Goal: Book appointment/travel/reservation

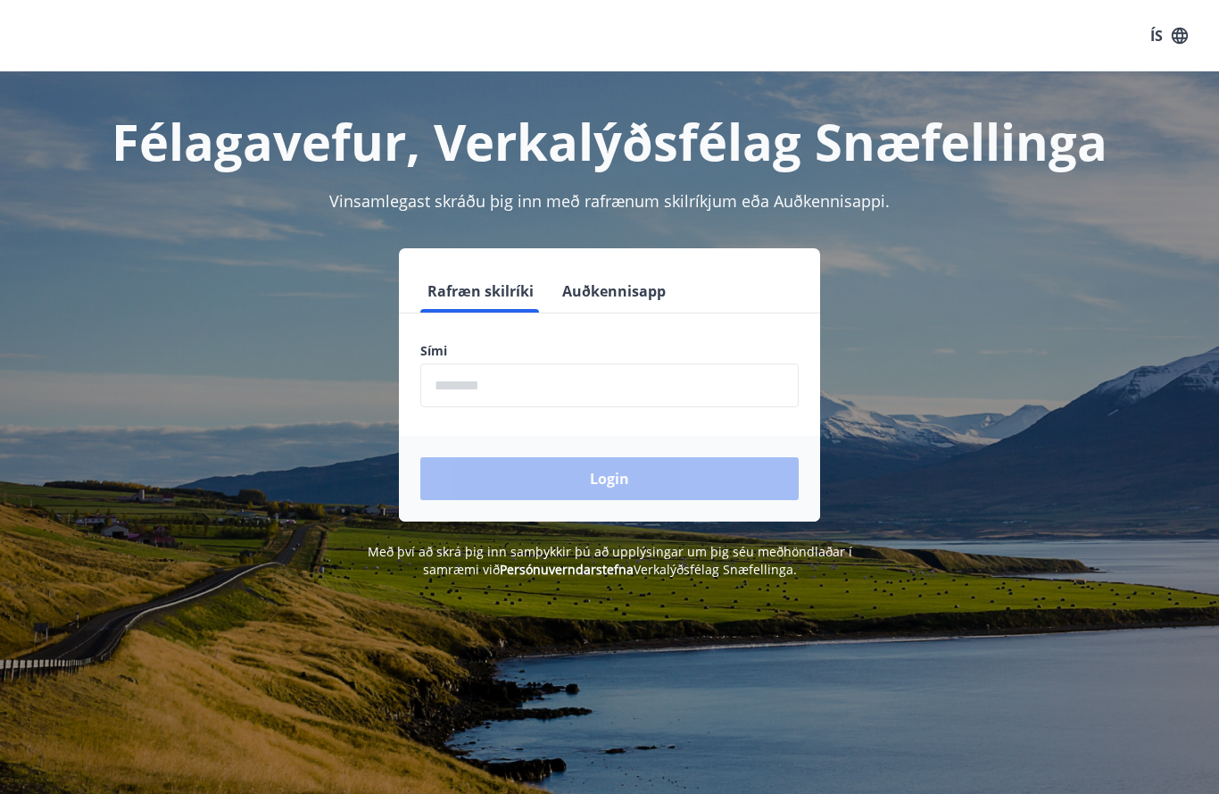
click at [595, 388] on input "phone" at bounding box center [609, 385] width 378 height 44
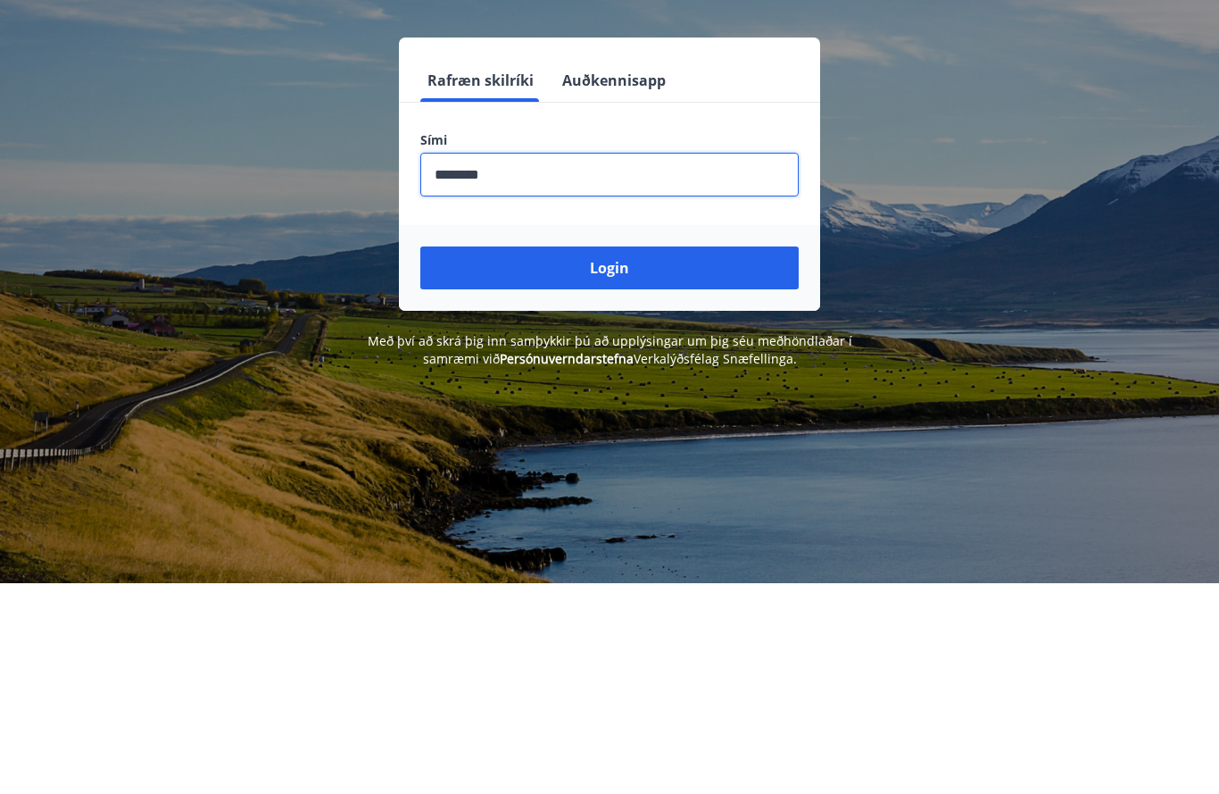
type input "********"
click at [653, 457] on button "Login" at bounding box center [609, 478] width 378 height 43
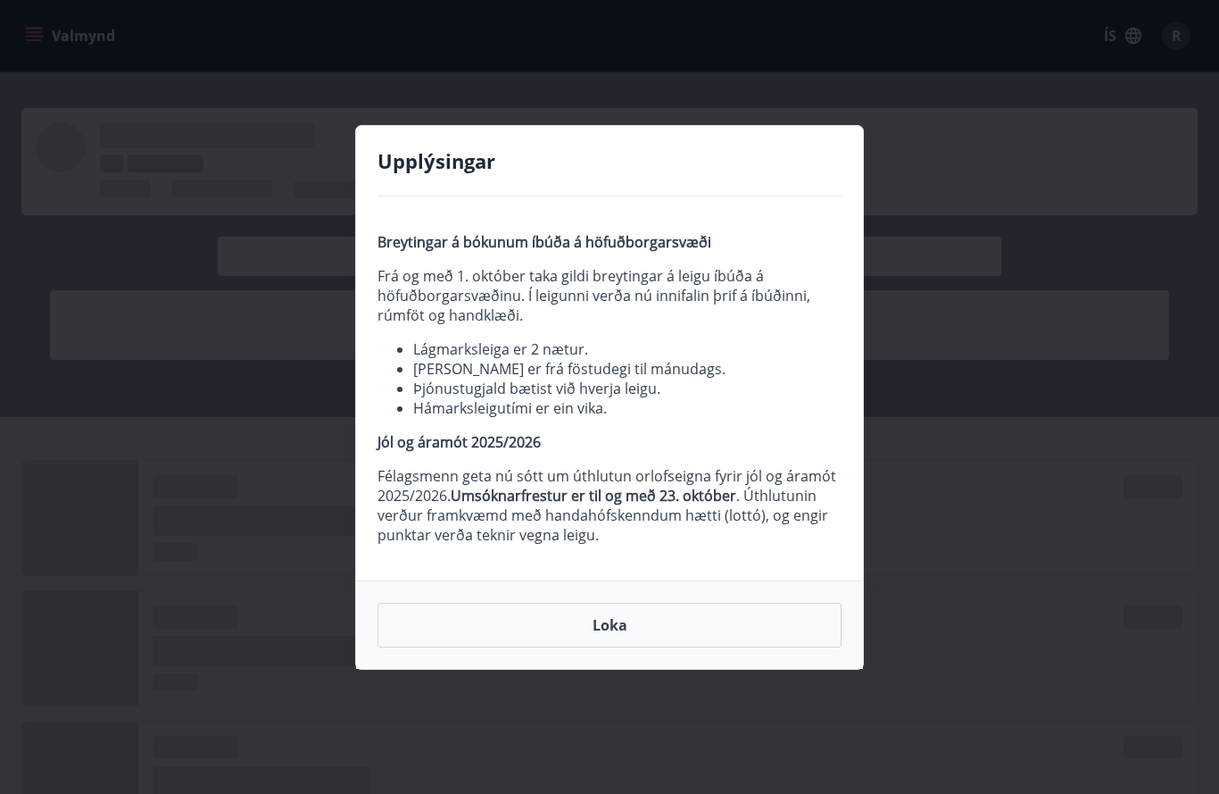
click at [651, 623] on button "Loka" at bounding box center [610, 625] width 464 height 45
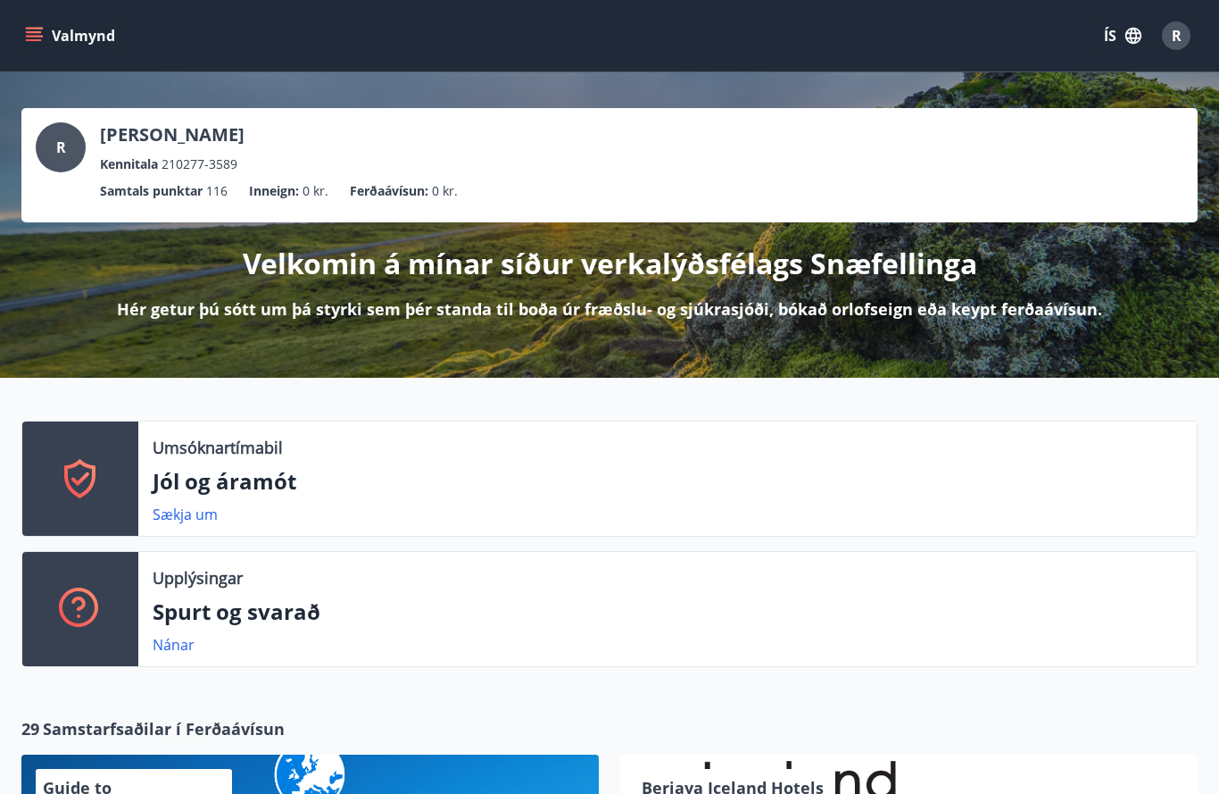
click at [60, 50] on button "Valmynd" at bounding box center [71, 36] width 101 height 32
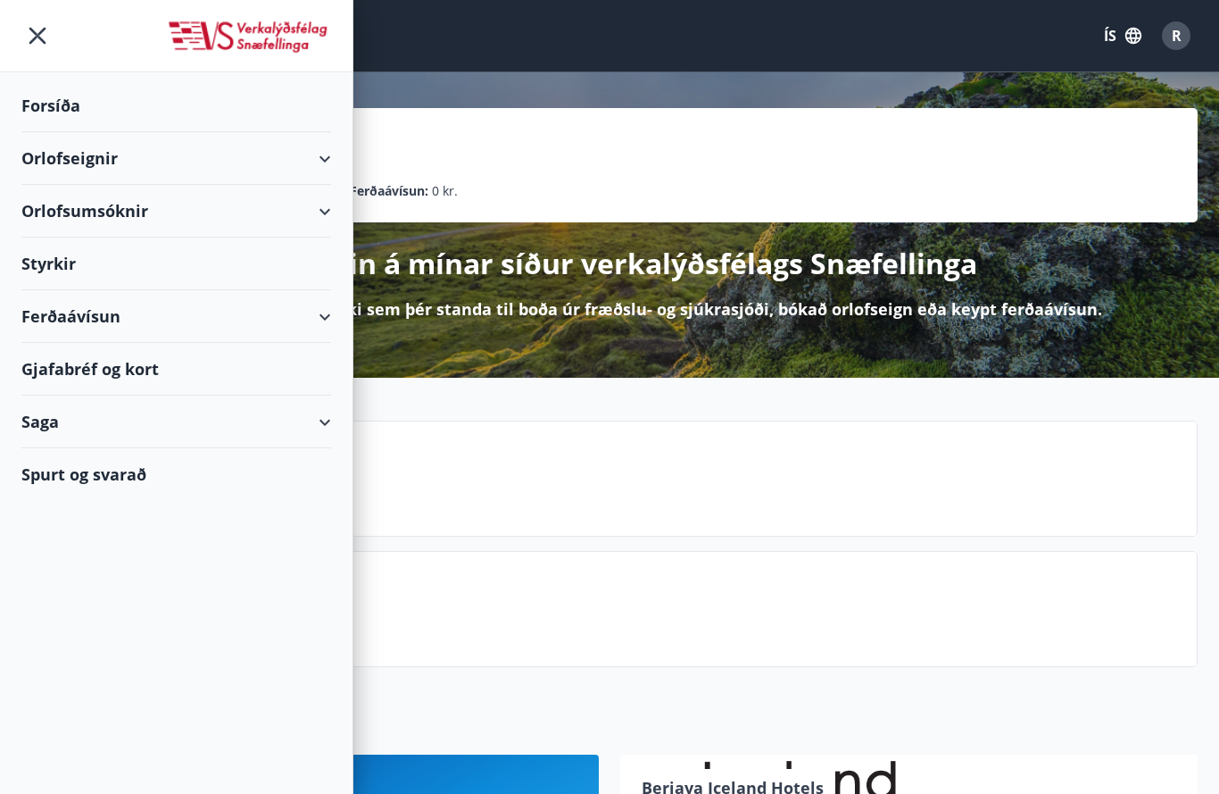
click at [59, 159] on div "Orlofseignir" at bounding box center [176, 158] width 310 height 53
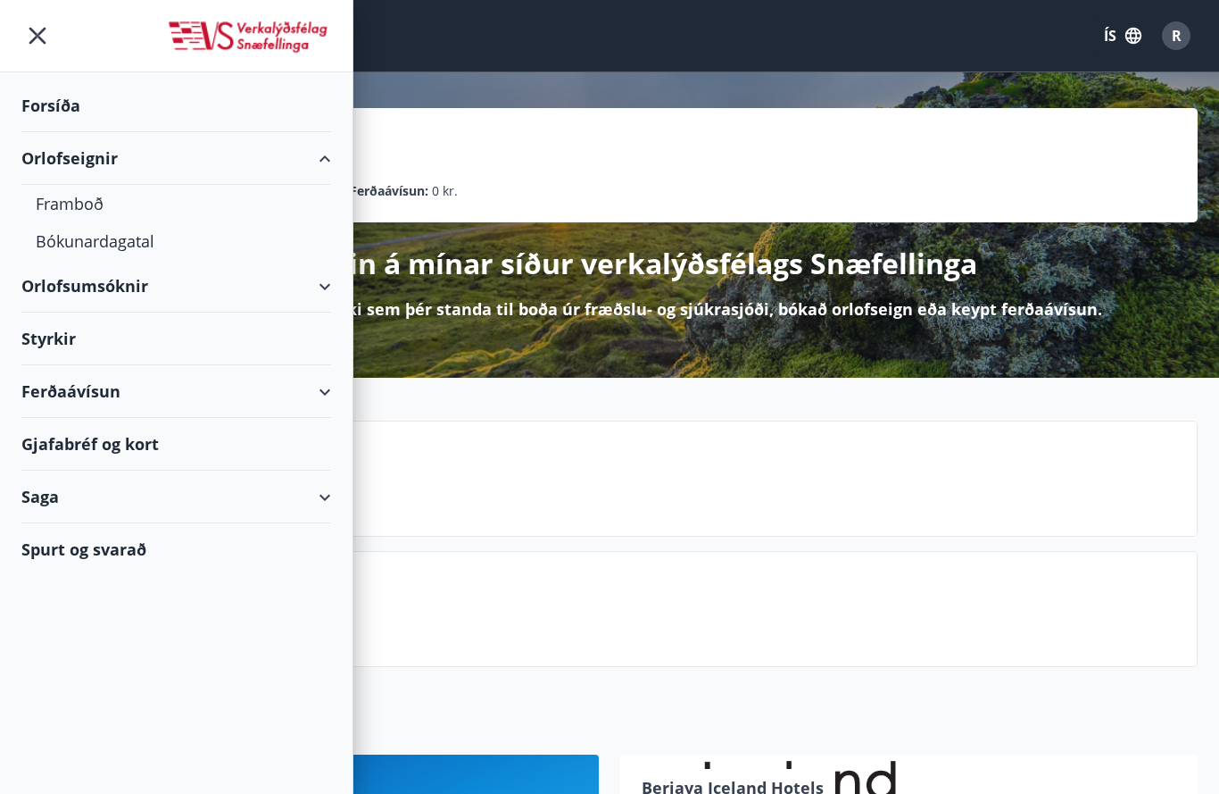
click at [66, 208] on div "Framboð" at bounding box center [176, 203] width 281 height 37
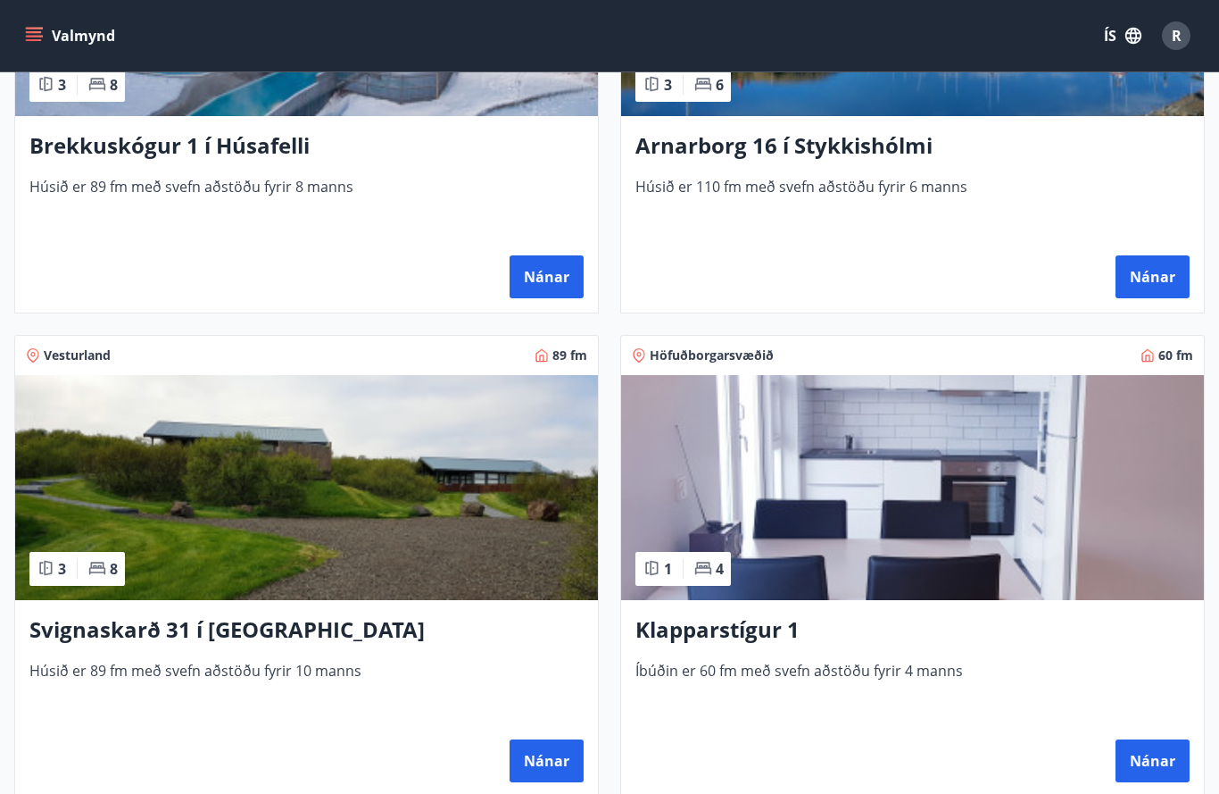
scroll to position [551, 0]
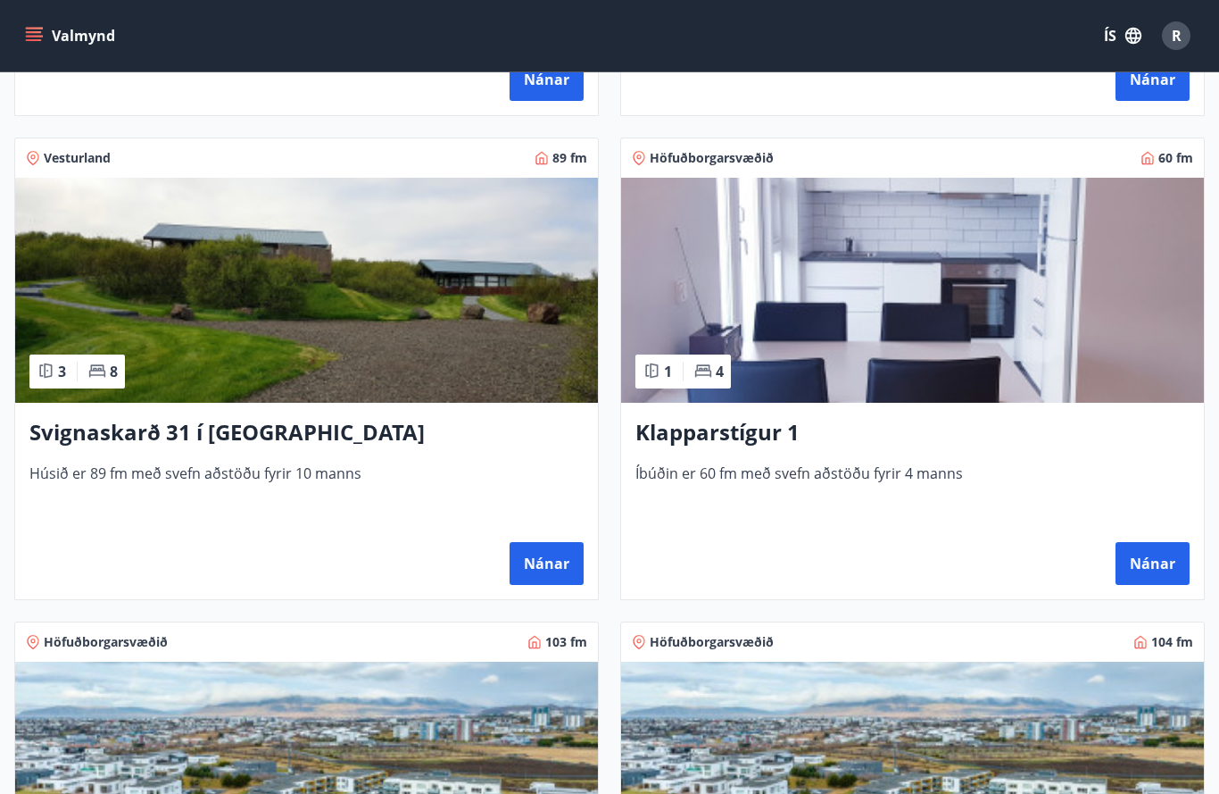
click at [1160, 555] on button "Nánar" at bounding box center [1153, 563] width 74 height 43
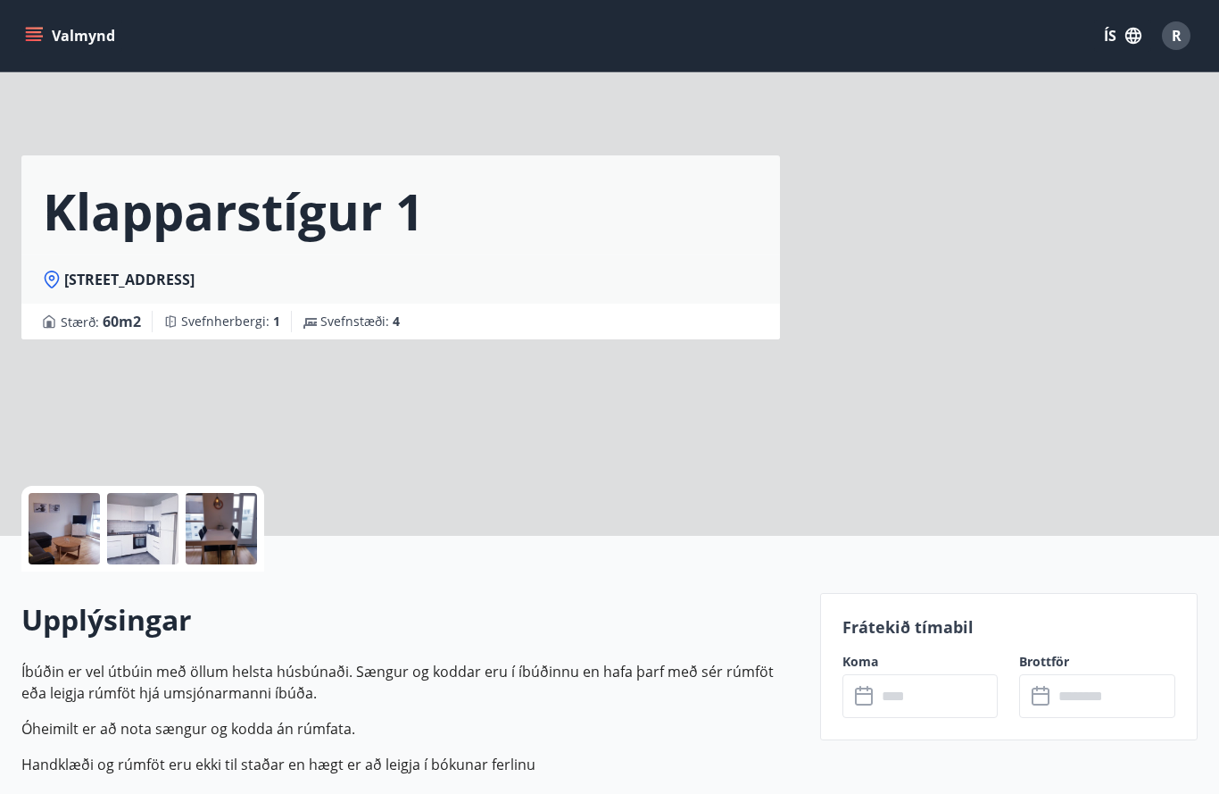
click at [947, 697] on input "text" at bounding box center [938, 696] width 122 height 44
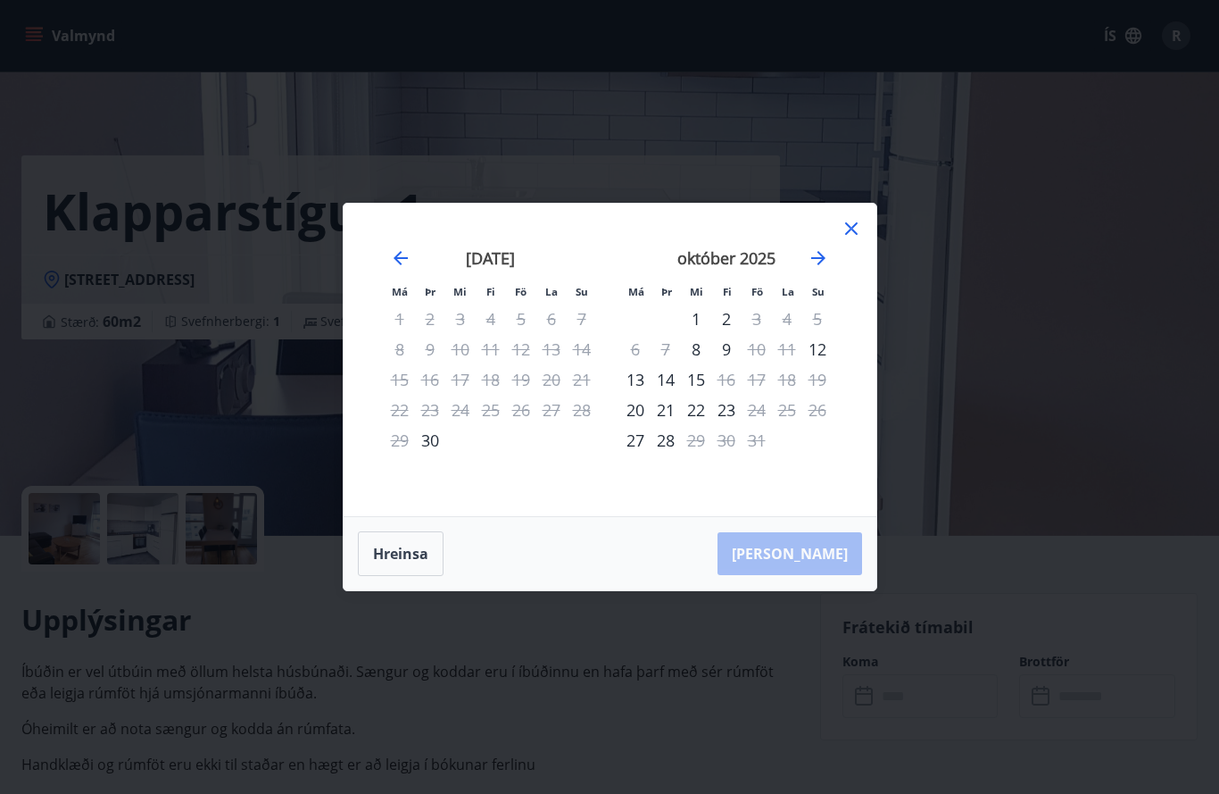
click at [851, 290] on div "[DATE] 1 2 3 4 5 6 7 8 9 10 11 12 13 14 15 16 17 18 19 20 21 22 23 24 25 26 27 …" at bounding box center [846, 371] width 946 height 293
click at [851, 298] on div "[DATE] 1 2 3 4 5 6 7 8 9 10 11 12 13 14 15 16 17 18 19 20 21 22 23 24 25 26 27 …" at bounding box center [846, 371] width 946 height 293
click at [853, 300] on div "[DATE] 1 2 3 4 5 6 7 8 9 10 11 12 13 14 15 16 17 18 19 20 21 22 23 24 25 26 27 …" at bounding box center [846, 371] width 946 height 293
click at [852, 287] on div "[DATE] 1 2 3 4 5 6 7 8 9 10 11 12 13 14 15 16 17 18 19 20 21 22 23 24 25 26 27 …" at bounding box center [846, 371] width 946 height 293
click at [847, 310] on div "[DATE] 1 2 3 4 5 6 7 8 9 10 11 12 13 14 15 16 17 18 19 20 21 22 23 24 25 26 27 …" at bounding box center [846, 371] width 946 height 293
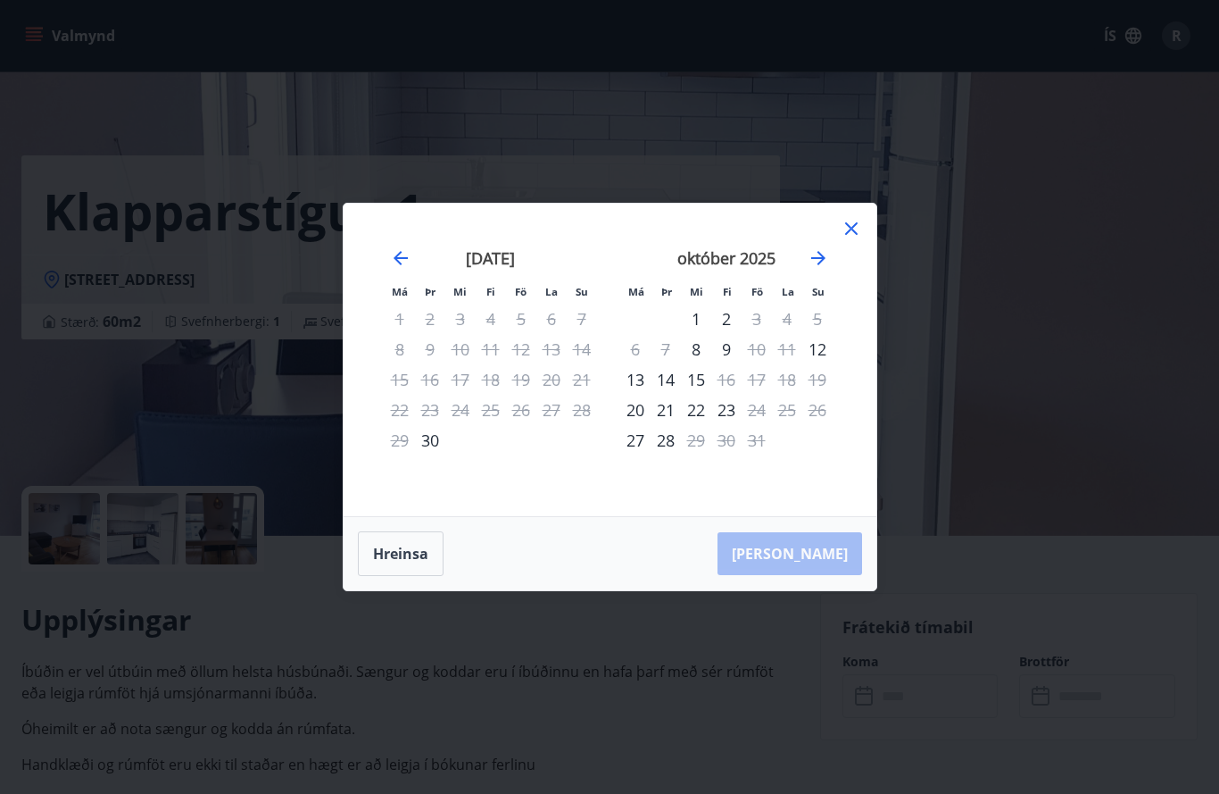
click at [971, 468] on div "Má Þr Mi Fi Fö La Su Má Þr Mi Fi Fö La Su [DATE] 1 2 3 4 5 6 7 8 9 10 11 12 13 …" at bounding box center [609, 397] width 1219 height 794
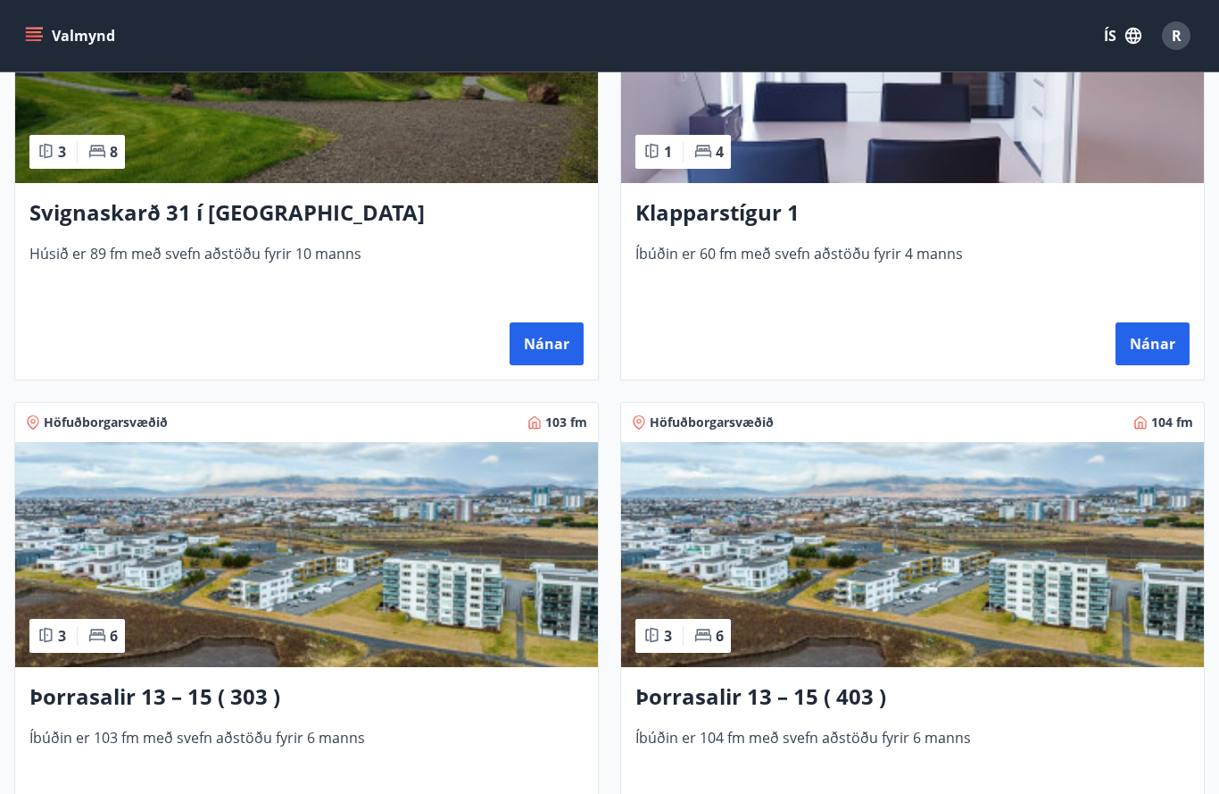
scroll to position [1008, 0]
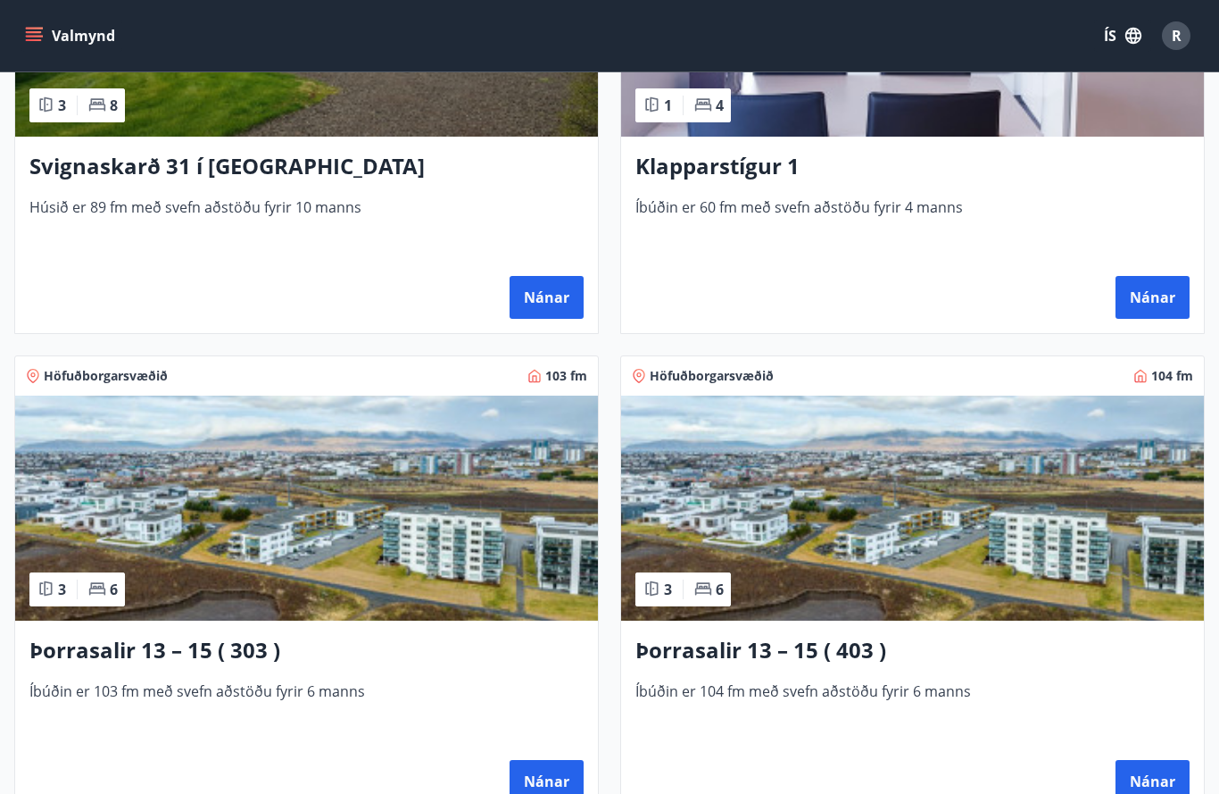
click at [461, 531] on img at bounding box center [306, 507] width 583 height 225
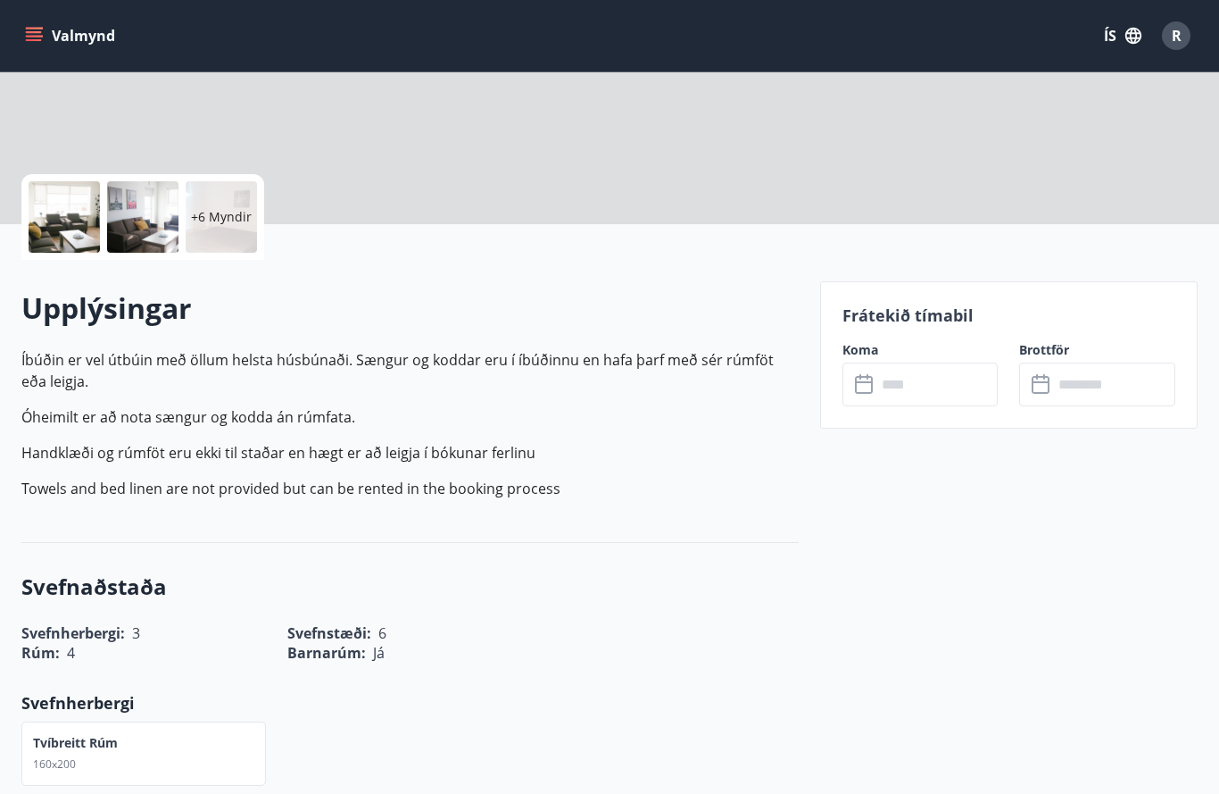
scroll to position [309, 0]
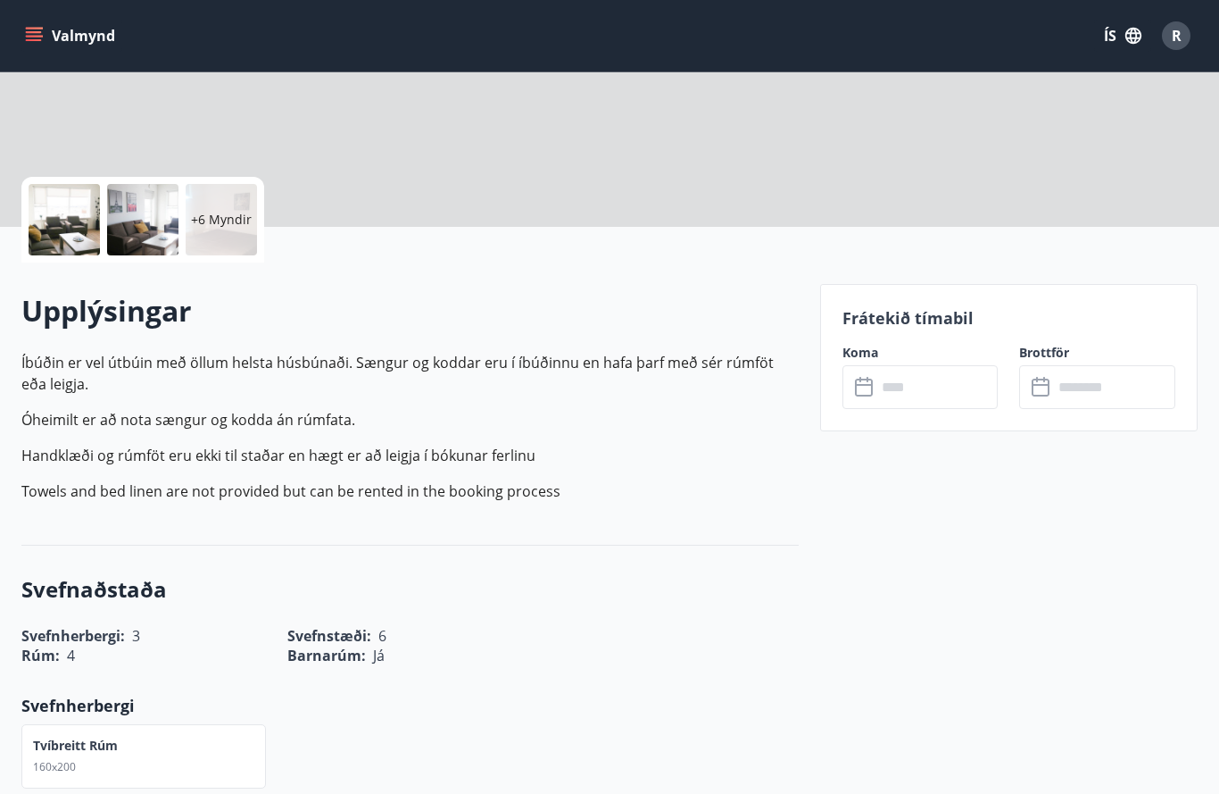
click at [926, 391] on input "text" at bounding box center [938, 387] width 122 height 44
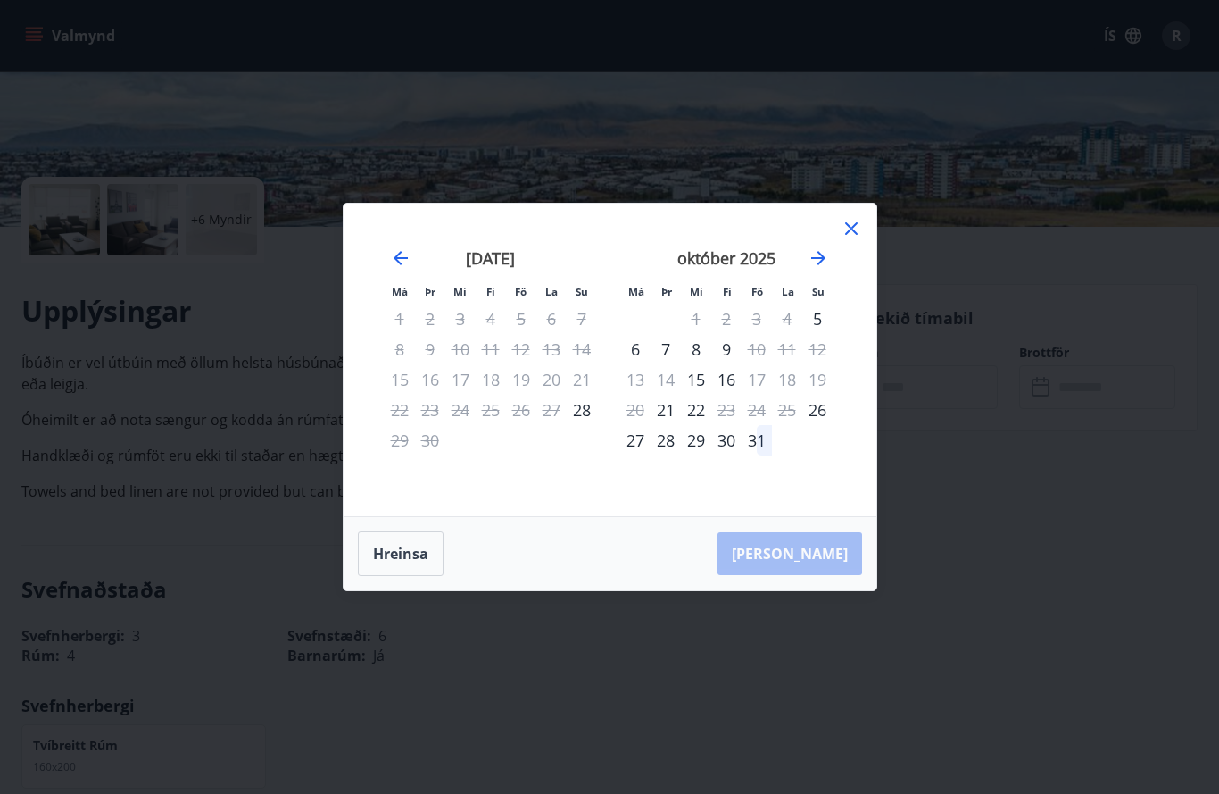
click at [853, 235] on icon at bounding box center [851, 228] width 12 height 12
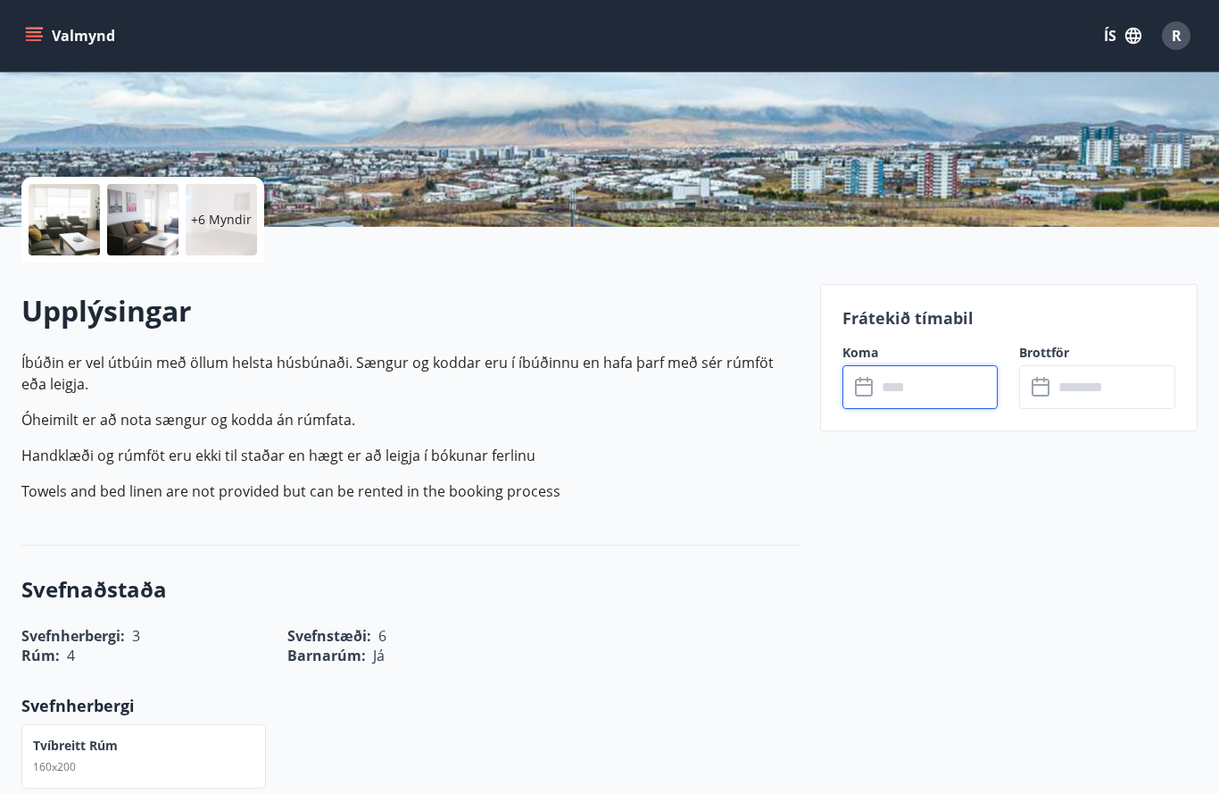
click at [57, 48] on button "Valmynd" at bounding box center [71, 36] width 101 height 32
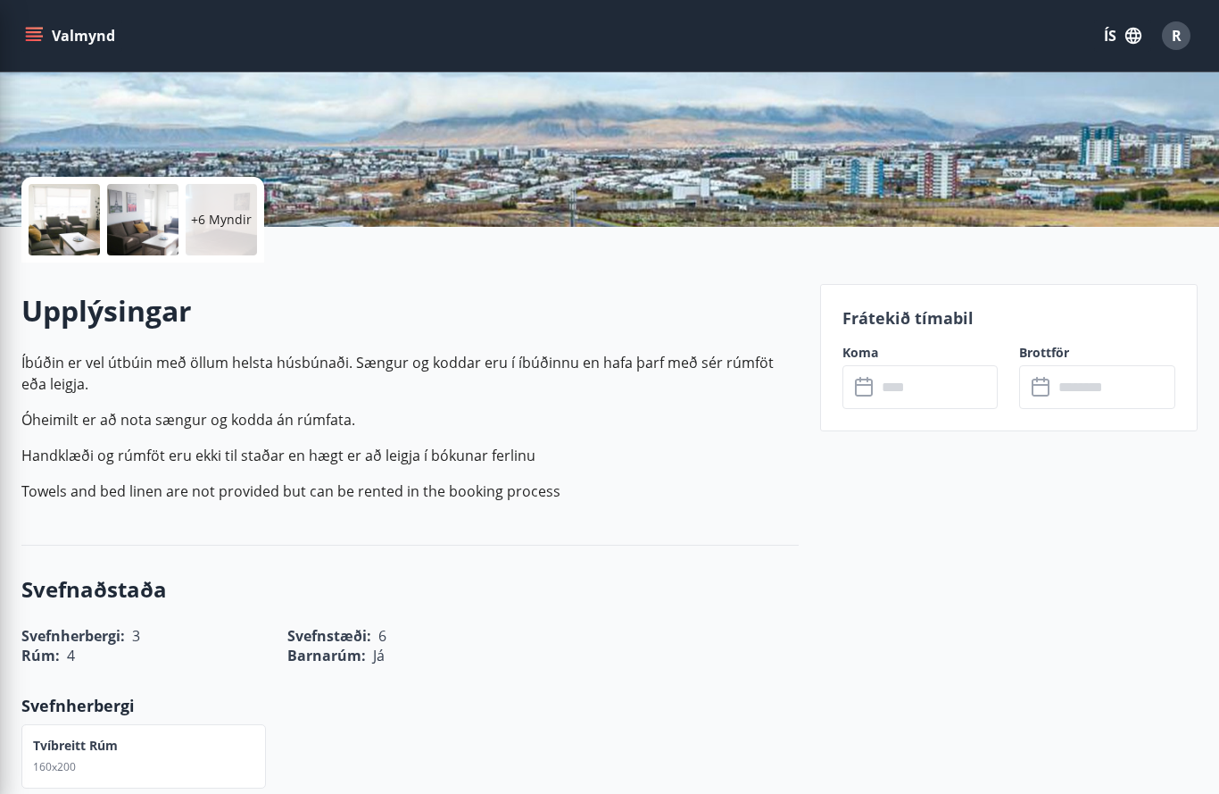
click at [738, 596] on h3 "Svefnaðstaða" at bounding box center [410, 589] width 778 height 30
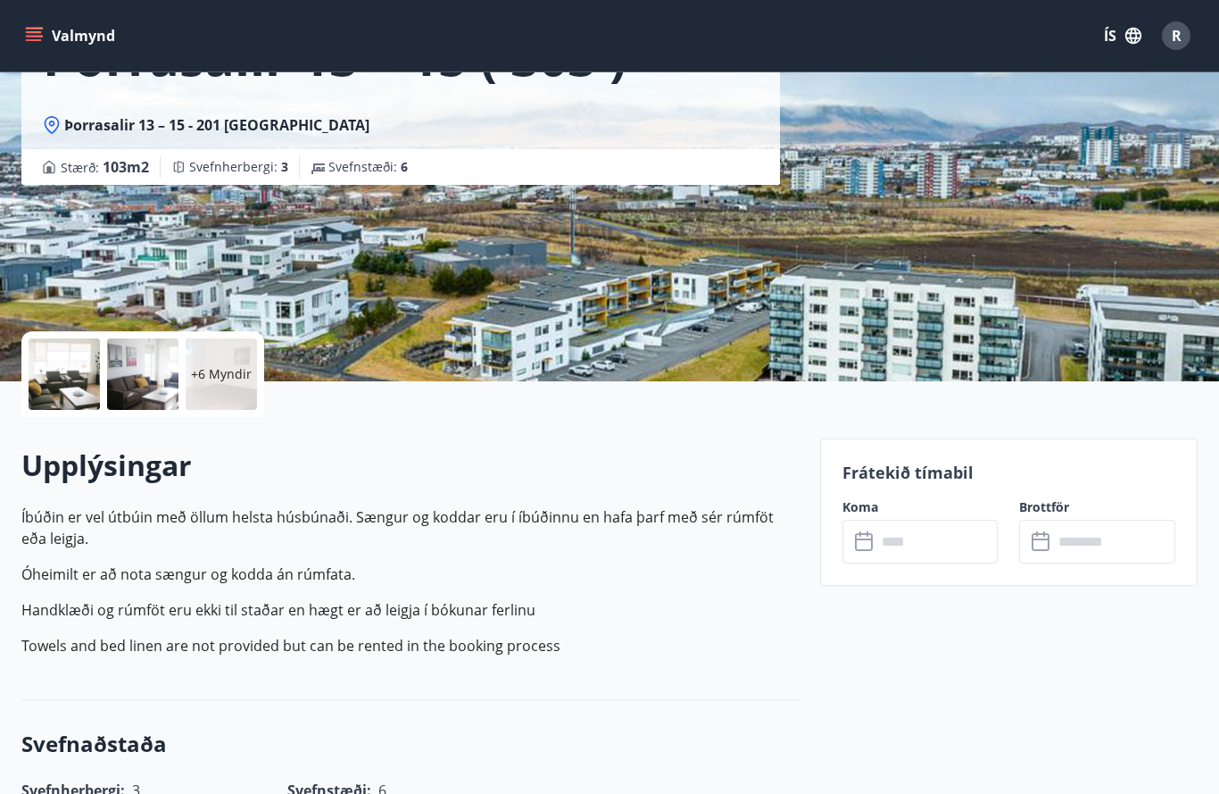
scroll to position [71, 0]
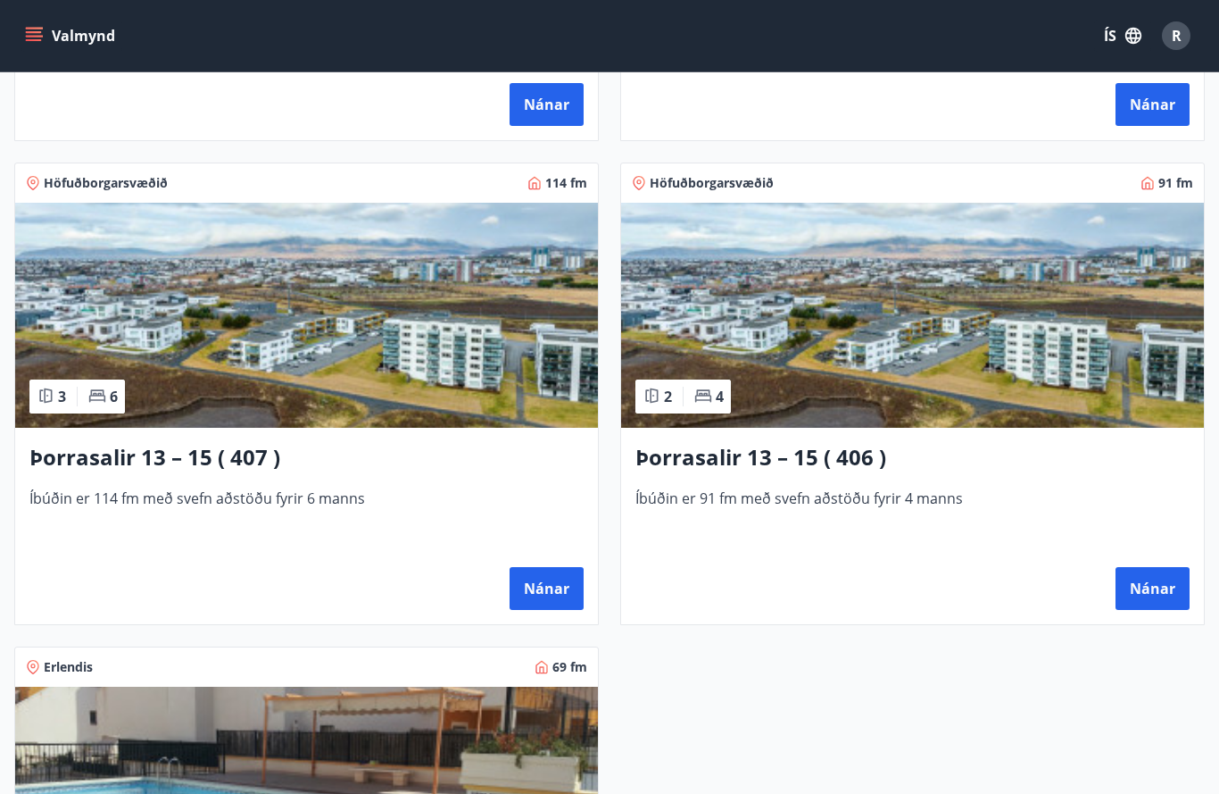
click at [971, 351] on img at bounding box center [912, 315] width 583 height 225
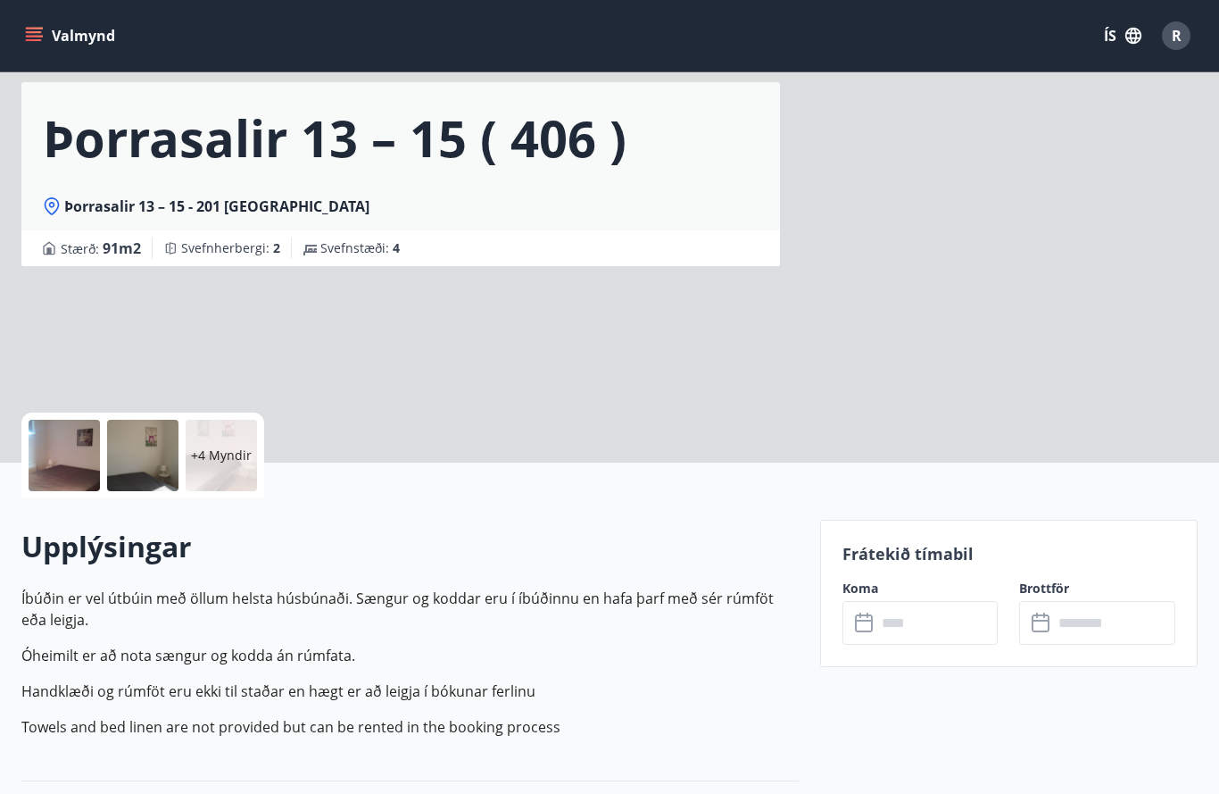
scroll to position [170, 0]
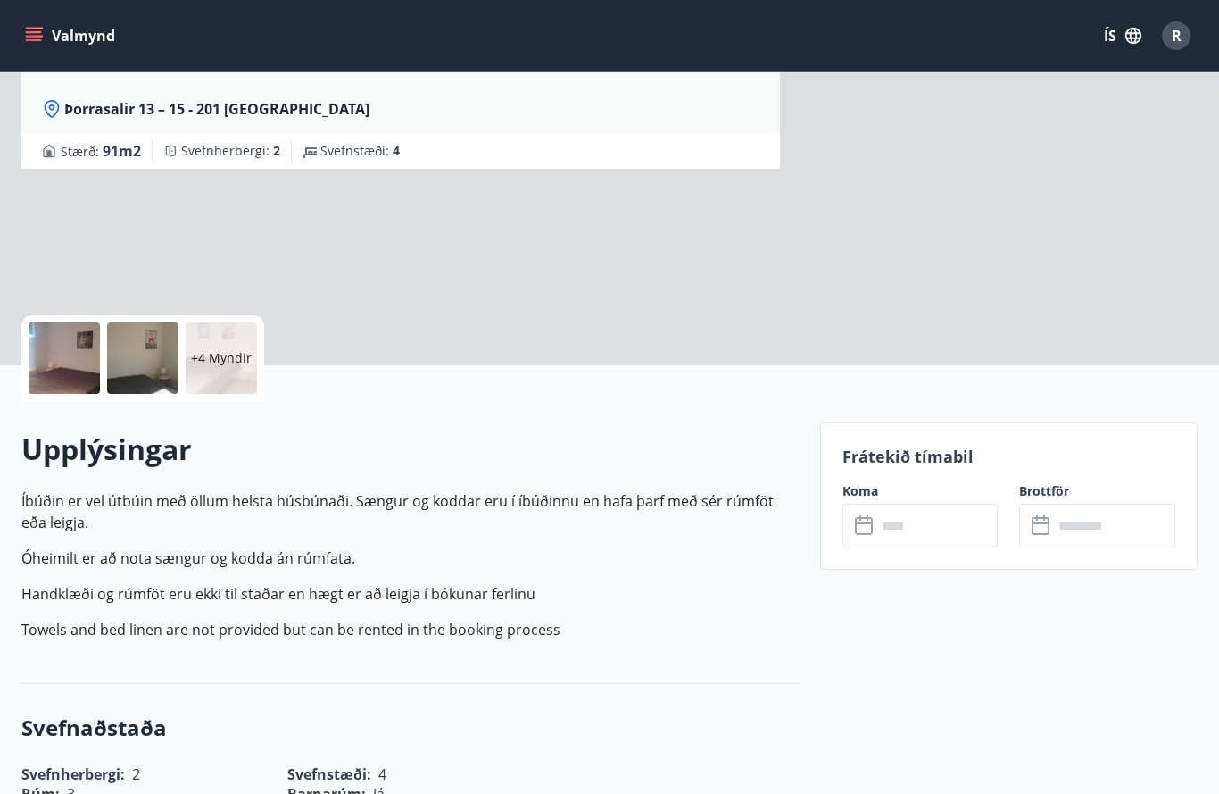
click at [945, 519] on input "text" at bounding box center [938, 525] width 122 height 44
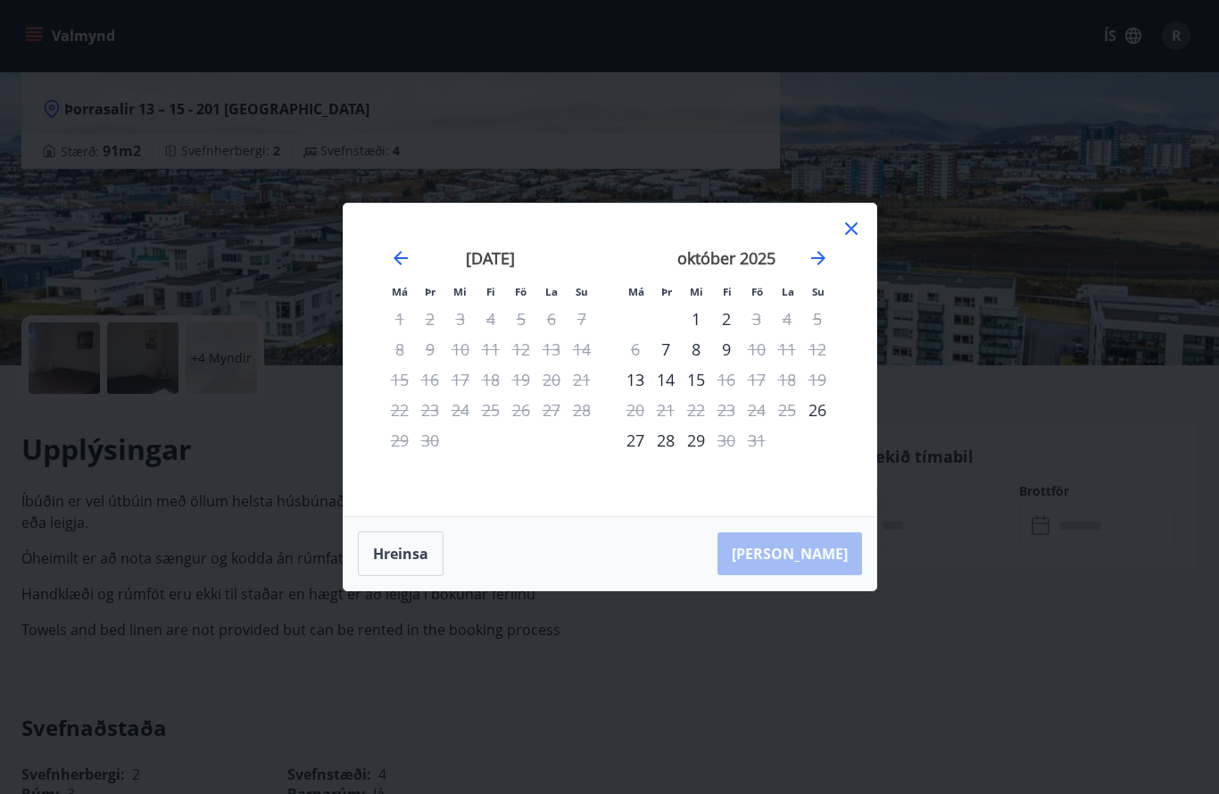
click at [844, 239] on icon at bounding box center [851, 228] width 21 height 21
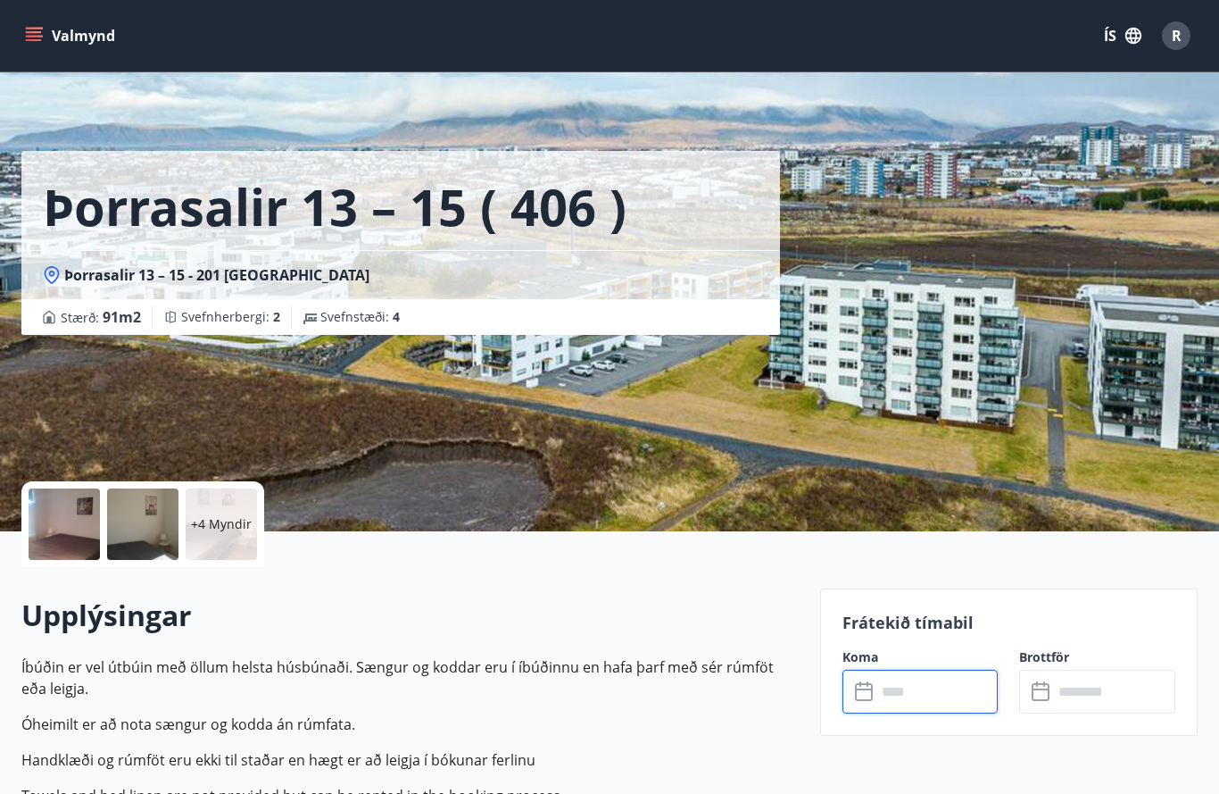
scroll to position [0, 0]
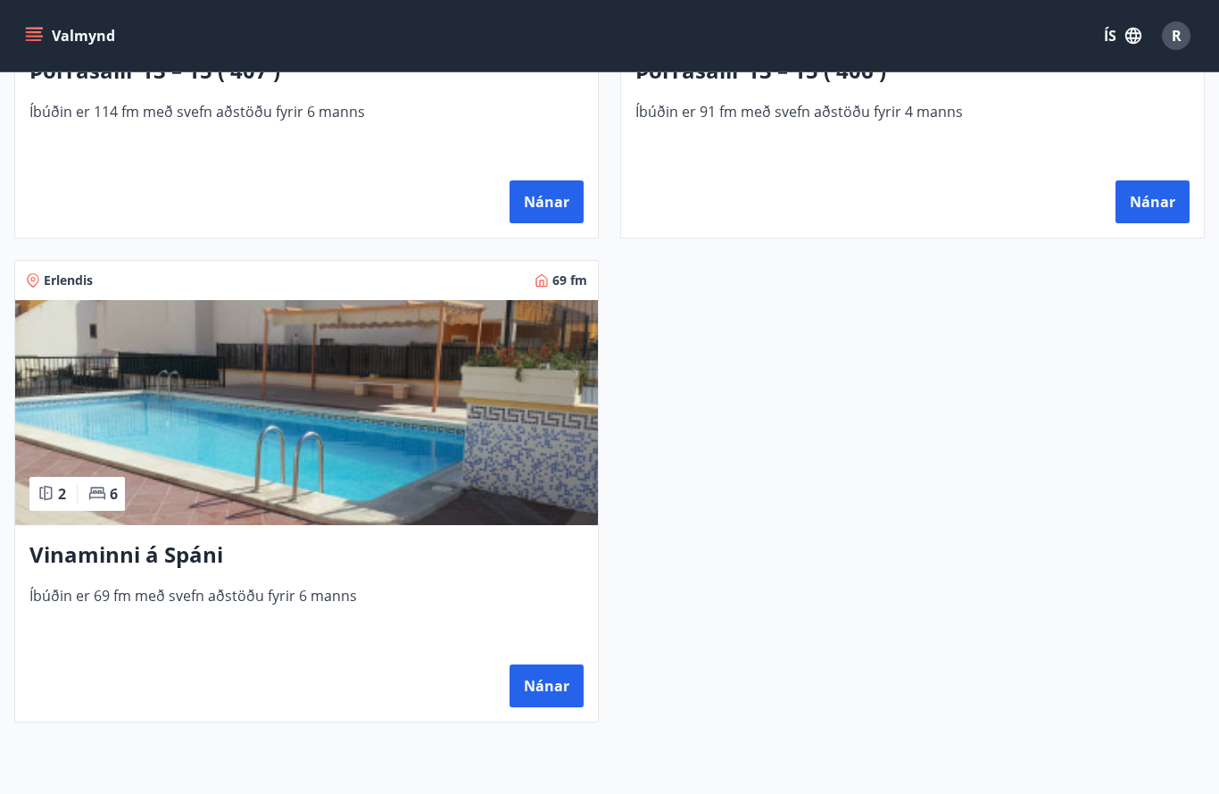
scroll to position [2070, 0]
click at [187, 434] on img at bounding box center [306, 413] width 583 height 225
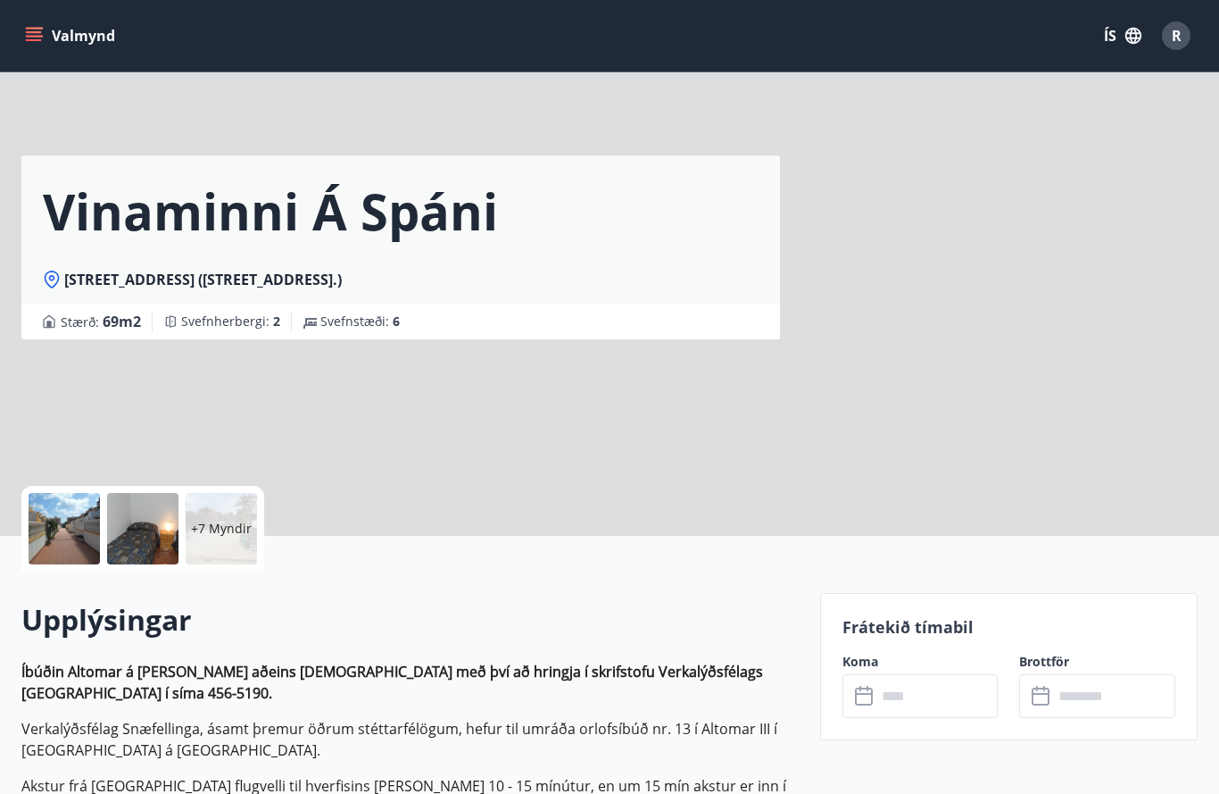
click at [930, 697] on input "text" at bounding box center [938, 696] width 122 height 44
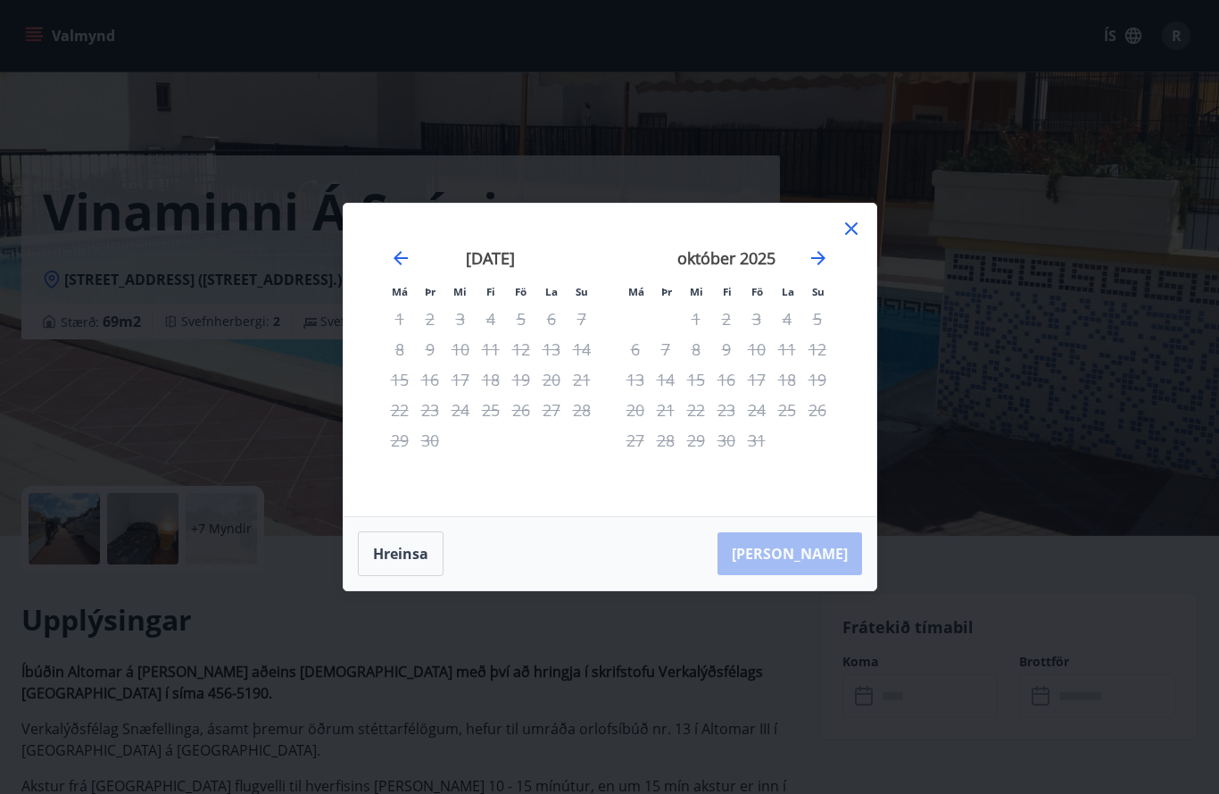
click at [821, 265] on icon "Move forward to switch to the next month." at bounding box center [818, 258] width 14 height 14
click at [820, 269] on icon "Move forward to switch to the next month." at bounding box center [818, 257] width 21 height 21
click at [854, 239] on icon at bounding box center [851, 228] width 21 height 21
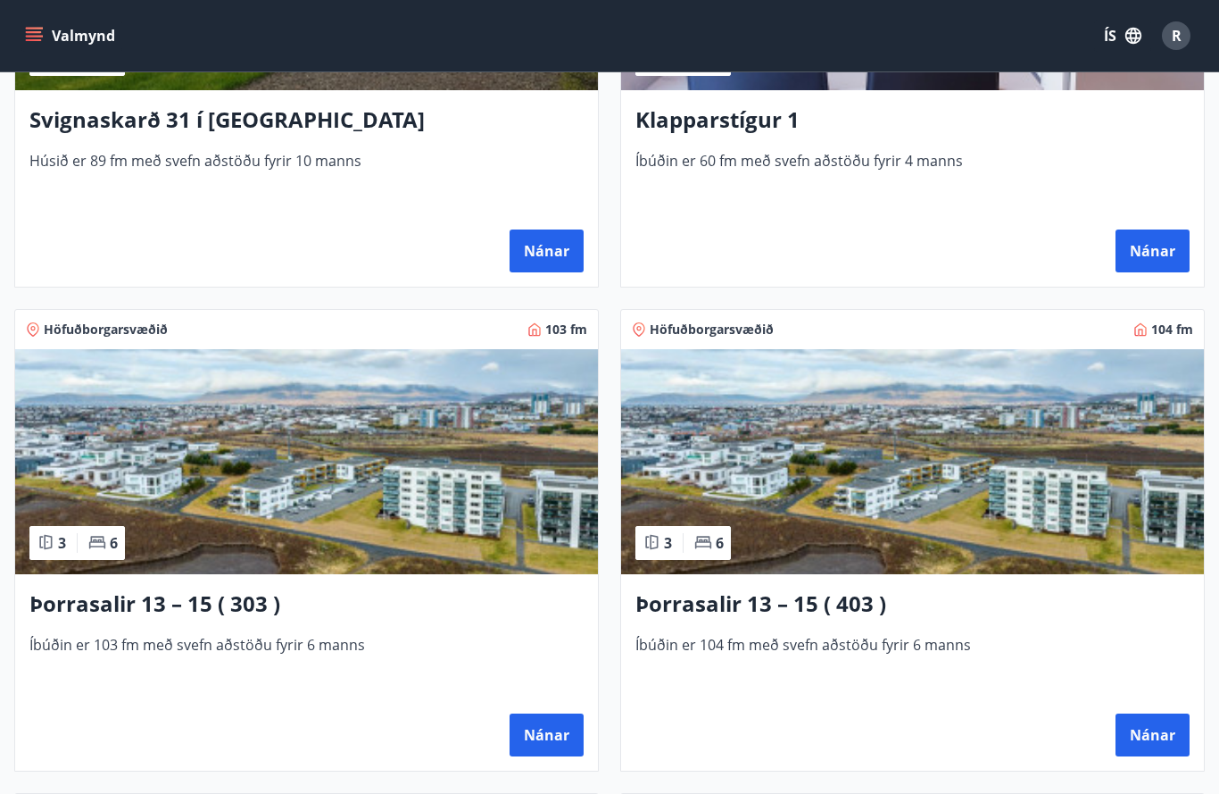
scroll to position [1055, 0]
